Goal: Check status

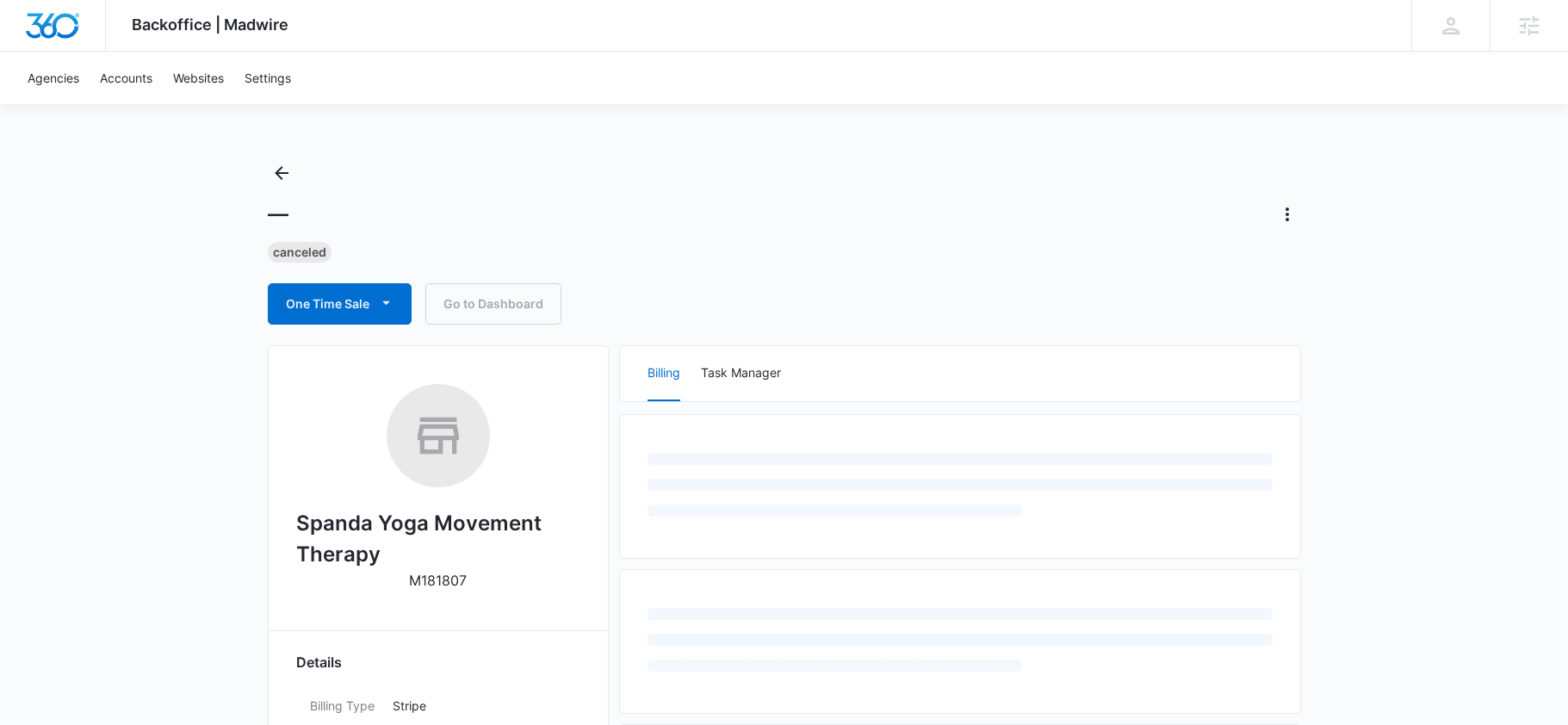
click at [194, 389] on div "Backoffice | Madwire Apps Settings SH Sean Haney sean.haney@madwire.com My Prof…" at bounding box center [784, 733] width 1568 height 1467
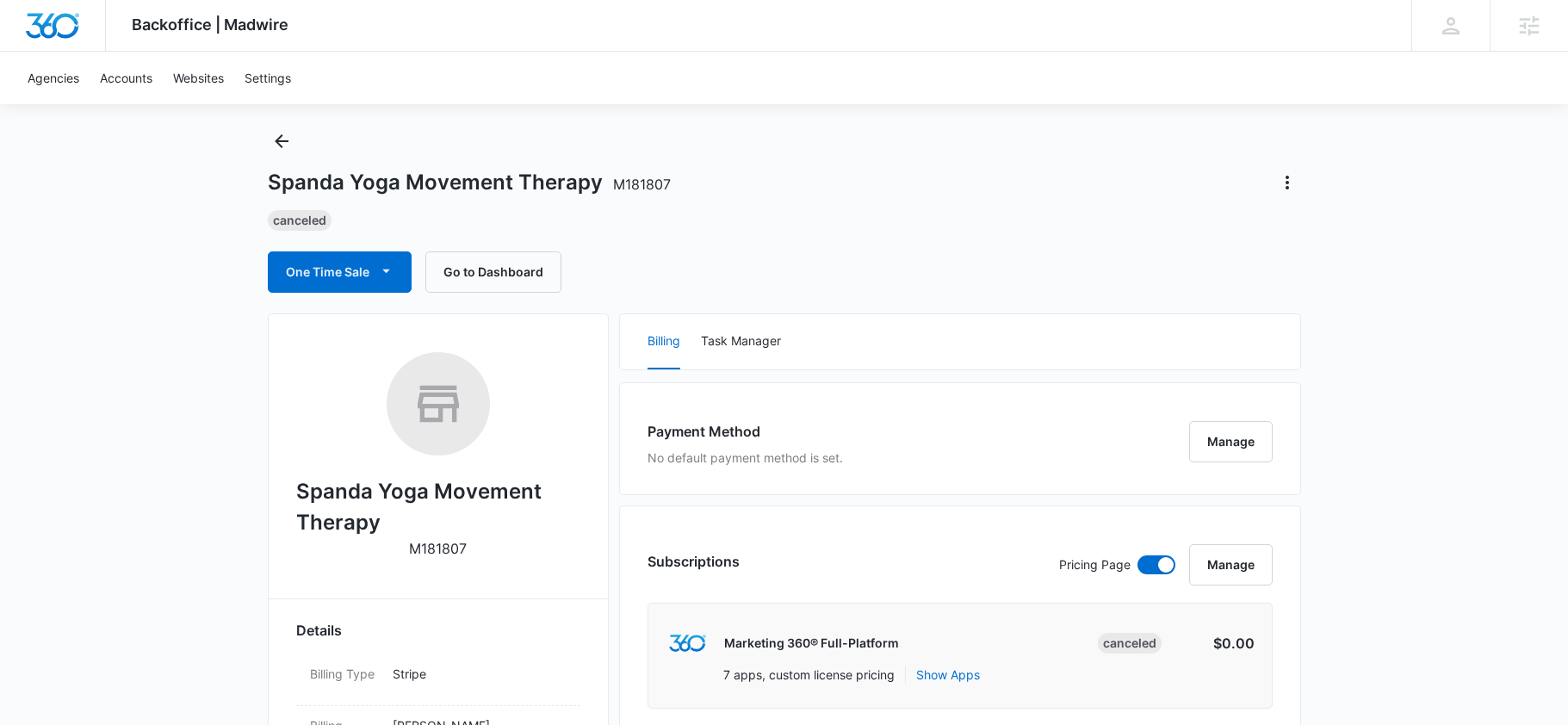
scroll to position [1564, 0]
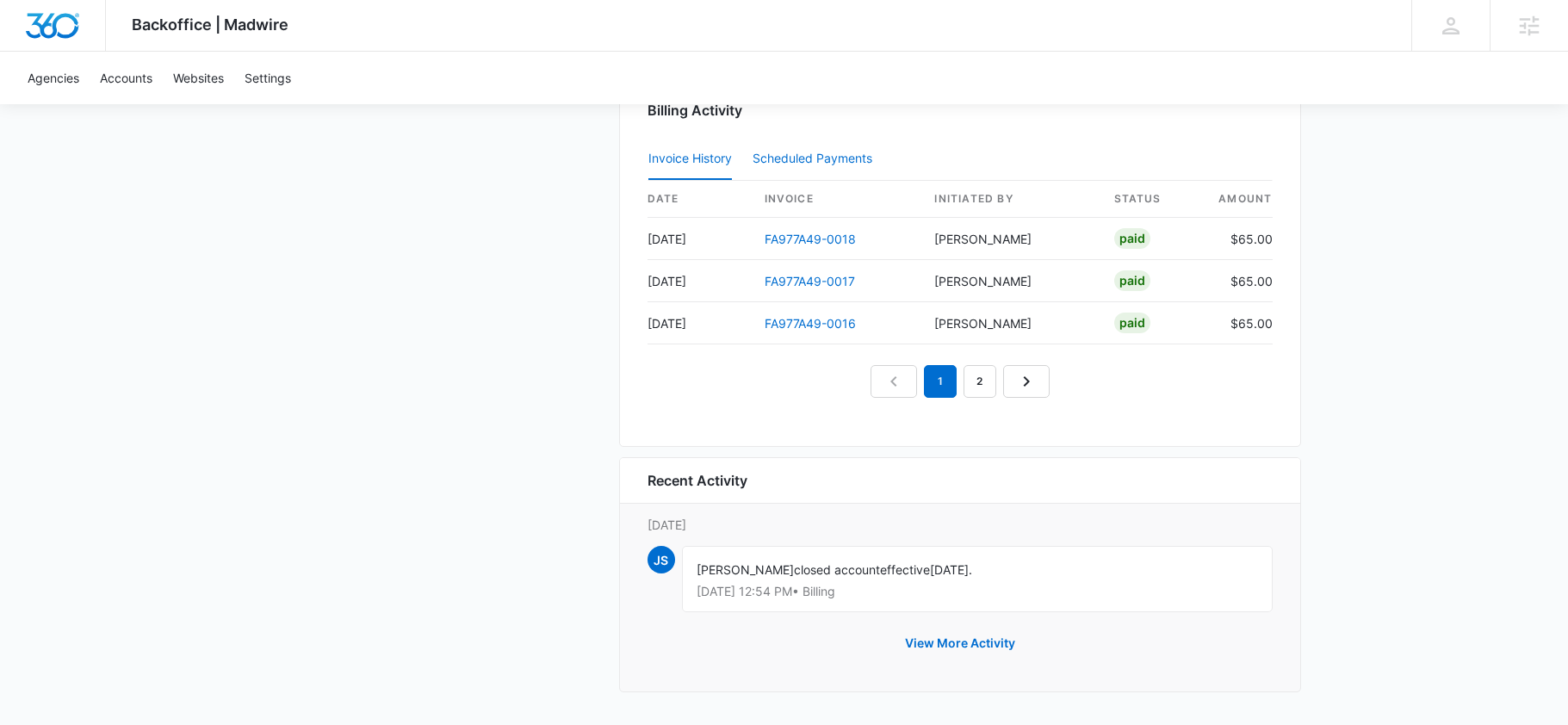
click at [777, 156] on div "Scheduled Payments 0" at bounding box center [815, 157] width 127 height 12
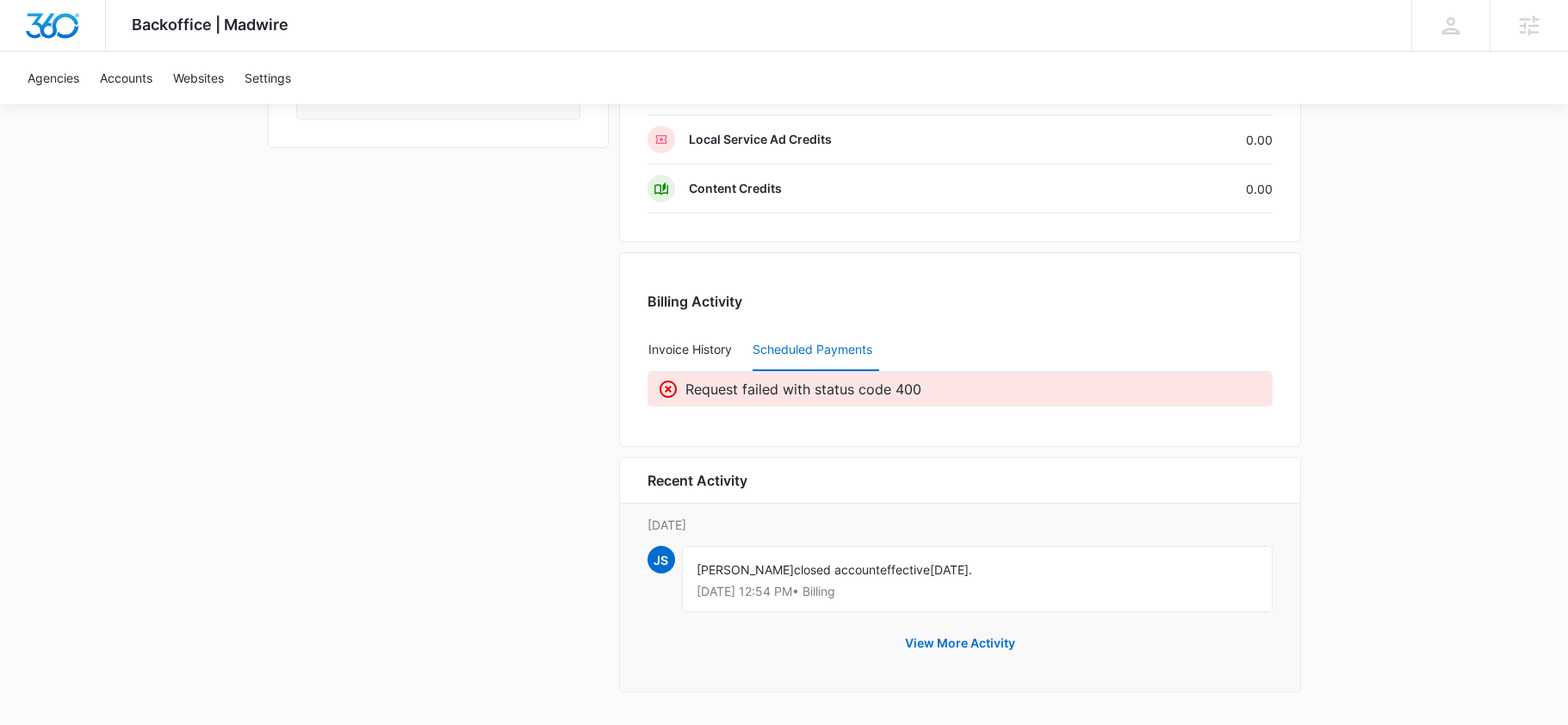
scroll to position [1373, 0]
click at [680, 338] on button "Invoice History" at bounding box center [690, 351] width 84 height 41
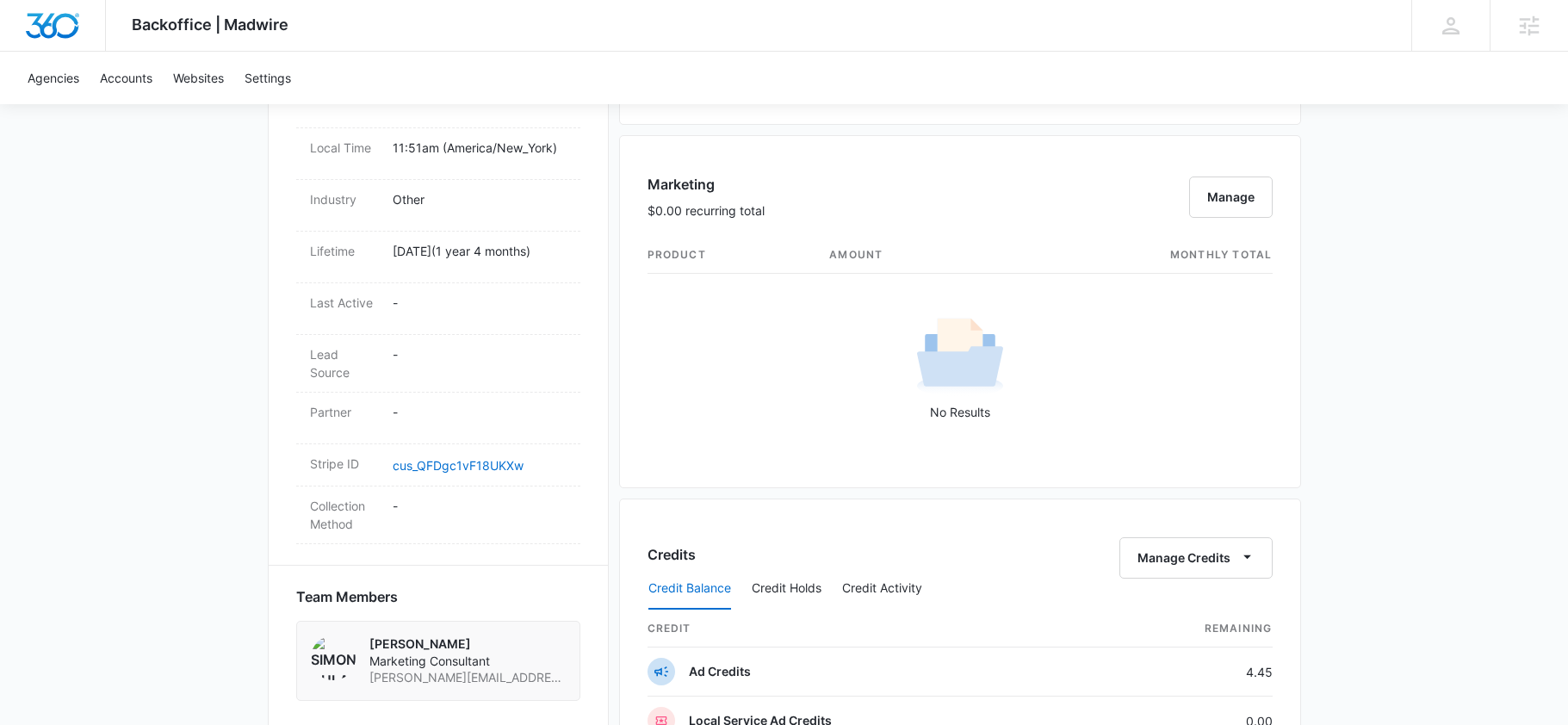
scroll to position [0, 0]
